Goal: Transaction & Acquisition: Purchase product/service

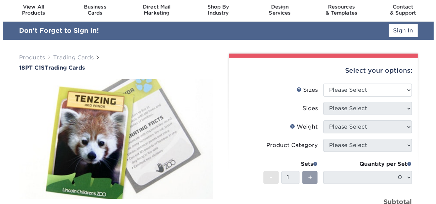
scroll to position [22, 0]
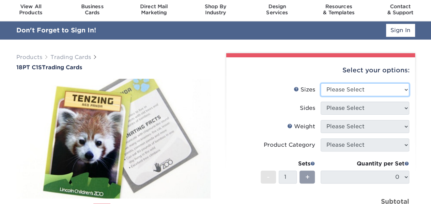
click at [384, 89] on select "Please Select 2.5" x 3.5"" at bounding box center [365, 89] width 89 height 13
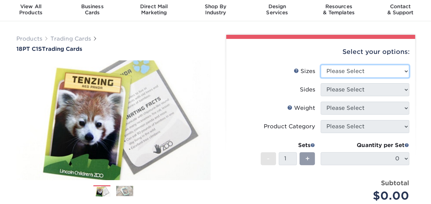
click at [361, 70] on select "Please Select 2.5" x 3.5"" at bounding box center [365, 71] width 89 height 13
select select "2.50x3.50"
click at [321, 65] on select "Please Select 2.5" x 3.5"" at bounding box center [365, 71] width 89 height 13
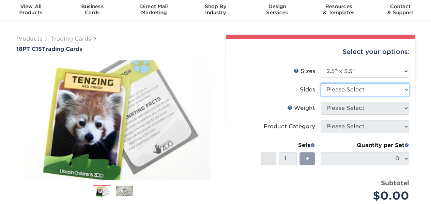
click at [349, 90] on select "Please Select Print Both Sides Print Front Only" at bounding box center [365, 89] width 89 height 13
select select "13abbda7-1d64-4f25-8bb2-c179b224825d"
click at [321, 83] on select "Please Select Print Both Sides Print Front Only" at bounding box center [365, 89] width 89 height 13
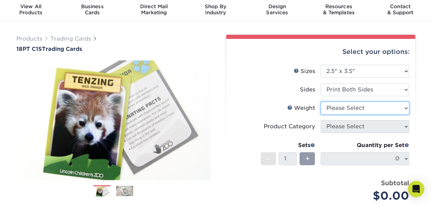
click at [355, 110] on select "Please Select 18PT C1S" at bounding box center [365, 108] width 89 height 13
select select "18PTC1S"
click at [321, 102] on select "Please Select 18PT C1S" at bounding box center [365, 108] width 89 height 13
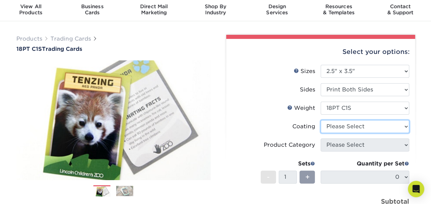
click at [349, 128] on select at bounding box center [365, 126] width 89 height 13
select select "1e8116af-acfc-44b1-83dc-8181aa338834"
click at [321, 120] on select at bounding box center [365, 126] width 89 height 13
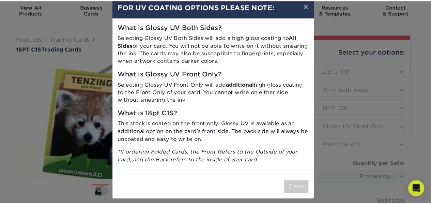
scroll to position [18, 0]
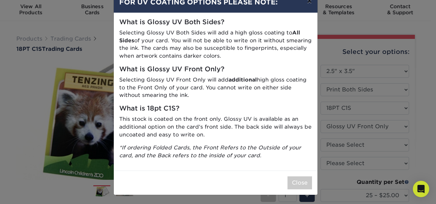
click at [307, 5] on button "×" at bounding box center [310, 0] width 16 height 19
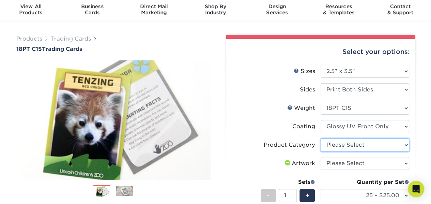
click at [342, 146] on select "Please Select Trading Cards" at bounding box center [365, 144] width 89 height 13
select select "c2f9bce9-36c2-409d-b101-c29d9d031e18"
click at [321, 138] on select "Please Select Trading Cards" at bounding box center [365, 144] width 89 height 13
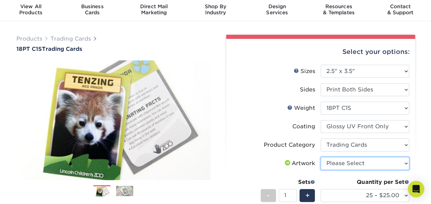
click at [355, 163] on select "Please Select I will upload files I need a design - $100" at bounding box center [365, 163] width 89 height 13
select select "upload"
click at [321, 157] on select "Please Select I will upload files I need a design - $100" at bounding box center [365, 163] width 89 height 13
click at [238, 156] on li "Product Category Please Select Trading Cards" at bounding box center [320, 147] width 177 height 18
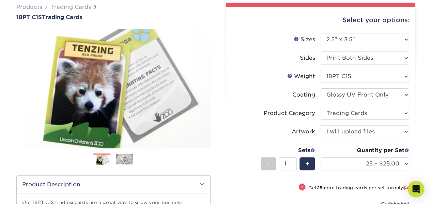
scroll to position [0, 0]
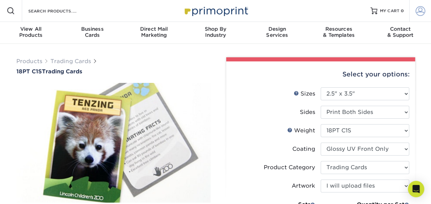
click at [417, 12] on span at bounding box center [421, 11] width 10 height 10
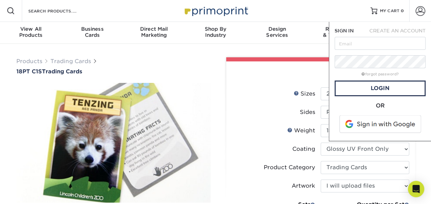
click at [380, 126] on span at bounding box center [380, 124] width 87 height 18
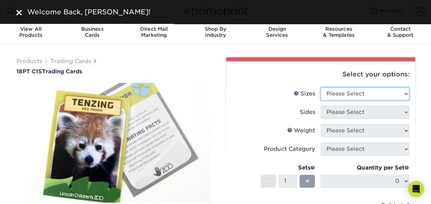
click at [355, 91] on select "Please Select 2.5" x 3.5"" at bounding box center [365, 93] width 89 height 13
select select "2.50x3.50"
click at [321, 87] on select "Please Select 2.5" x 3.5"" at bounding box center [365, 93] width 89 height 13
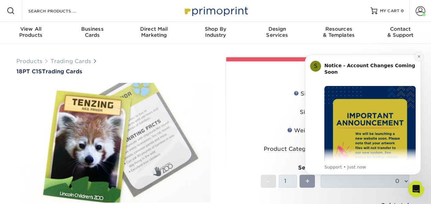
click at [418, 57] on icon "Dismiss notification" at bounding box center [419, 57] width 4 height 4
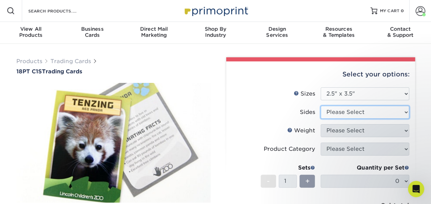
click at [347, 113] on select "Please Select Print Both Sides Print Front Only" at bounding box center [365, 112] width 89 height 13
select select "13abbda7-1d64-4f25-8bb2-c179b224825d"
click at [321, 106] on select "Please Select Print Both Sides Print Front Only" at bounding box center [365, 112] width 89 height 13
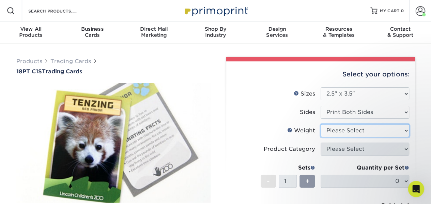
click at [336, 133] on select "Please Select 18PT C1S" at bounding box center [365, 130] width 89 height 13
select select "18PTC1S"
click at [321, 124] on select "Please Select 18PT C1S" at bounding box center [365, 130] width 89 height 13
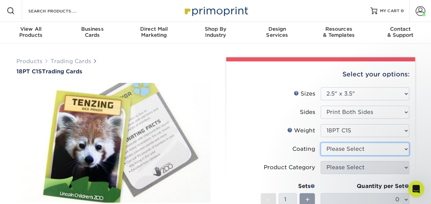
click at [334, 150] on select at bounding box center [365, 148] width 89 height 13
select select "1e8116af-acfc-44b1-83dc-8181aa338834"
click at [321, 142] on select at bounding box center [365, 148] width 89 height 13
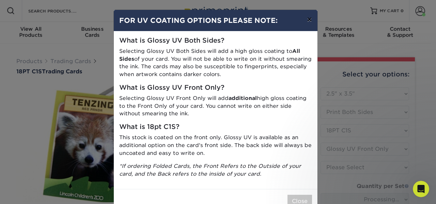
click at [305, 22] on button "×" at bounding box center [310, 19] width 16 height 19
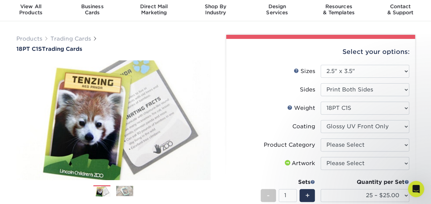
scroll to position [22, 0]
click at [346, 142] on select "Please Select Trading Cards" at bounding box center [365, 144] width 89 height 13
click at [344, 143] on select "Please Select Trading Cards" at bounding box center [365, 144] width 89 height 13
select select "c2f9bce9-36c2-409d-b101-c29d9d031e18"
click at [321, 138] on select "Please Select Trading Cards" at bounding box center [365, 144] width 89 height 13
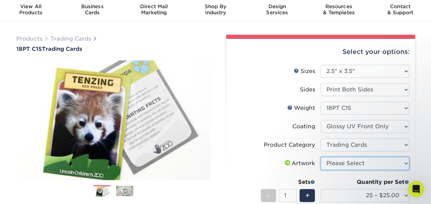
click at [344, 165] on select "Please Select I will upload files I need a design - $100" at bounding box center [365, 163] width 89 height 13
select select "upload"
click at [321, 157] on select "Please Select I will upload files I need a design - $100" at bounding box center [365, 163] width 89 height 13
click at [269, 167] on label "Artwork" at bounding box center [276, 163] width 89 height 13
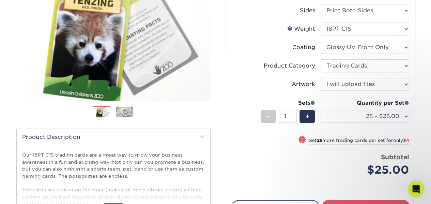
scroll to position [102, 0]
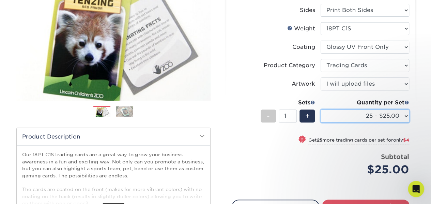
click at [404, 117] on select "25 – $25.00 50 – $29.00 75 – $37.00 100 – $41.00 250 – $48.00 500 – $58.00 1000…" at bounding box center [365, 115] width 89 height 13
click at [321, 109] on select "25 – $25.00 50 – $29.00 75 – $37.00 100 – $41.00 250 – $48.00 500 – $58.00 1000…" at bounding box center [365, 115] width 89 height 13
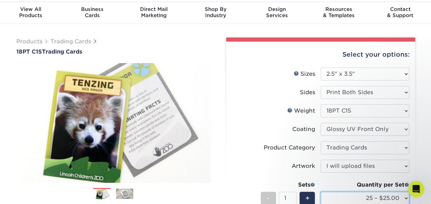
scroll to position [0, 0]
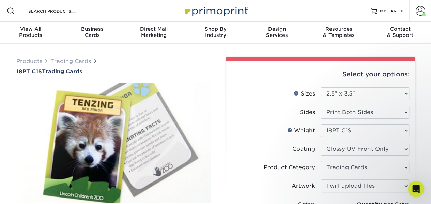
select select "25 – $25.00"
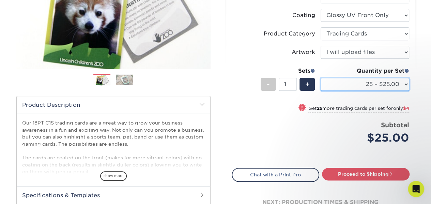
scroll to position [134, 0]
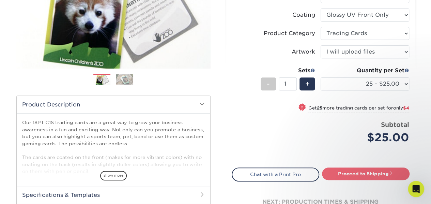
click at [344, 174] on link "Proceed to Shipping" at bounding box center [366, 173] width 88 height 12
type input "Set 1"
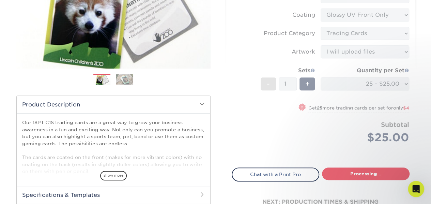
select select "08588386-0599-420e-8c79-4535039915a0"
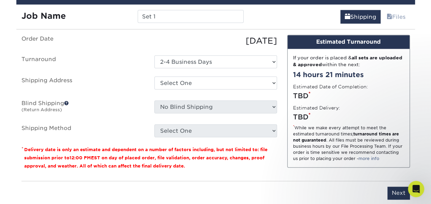
scroll to position [407, 0]
click at [191, 79] on select "Select One Office + Add New Address" at bounding box center [215, 82] width 123 height 13
select select "220165"
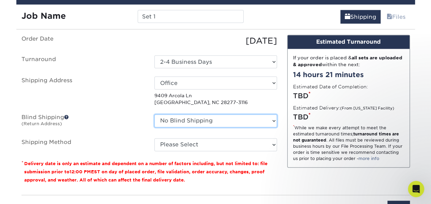
click at [198, 118] on select "No Blind Shipping Office + Add New Address" at bounding box center [215, 120] width 123 height 13
select select "220165"
click at [154, 114] on select "No Blind Shipping Office + Add New Address" at bounding box center [215, 120] width 123 height 13
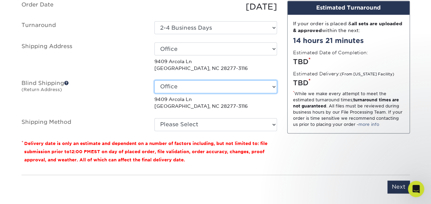
scroll to position [441, 0]
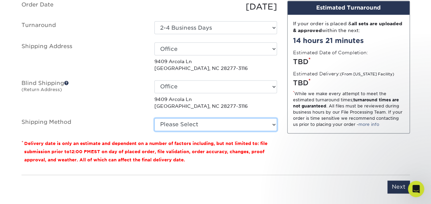
click at [192, 123] on select "Please Select 3 Day Shipping Service (+$16.71) Ground Shipping (+$16.92) 2 Day …" at bounding box center [215, 124] width 123 height 13
select select "12"
click at [154, 118] on select "Please Select 3 Day Shipping Service (+$16.71) Ground Shipping (+$16.92) 2 Day …" at bounding box center [215, 124] width 123 height 13
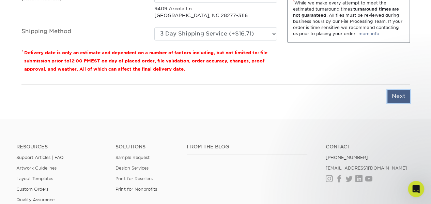
click at [400, 93] on input "Next" at bounding box center [398, 96] width 22 height 13
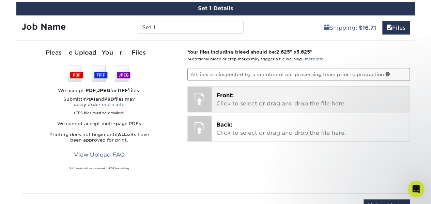
scroll to position [396, 0]
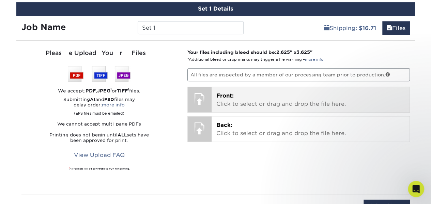
click at [206, 99] on div at bounding box center [200, 99] width 24 height 24
click at [242, 101] on p "Front: Click to select or drag and drop the file here." at bounding box center [310, 100] width 188 height 16
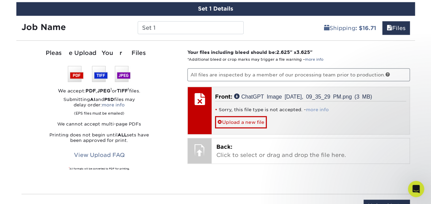
click at [319, 107] on link "more info" at bounding box center [317, 109] width 23 height 5
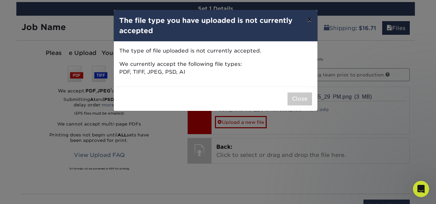
click at [309, 22] on button "×" at bounding box center [310, 19] width 16 height 19
